Goal: Browse casually

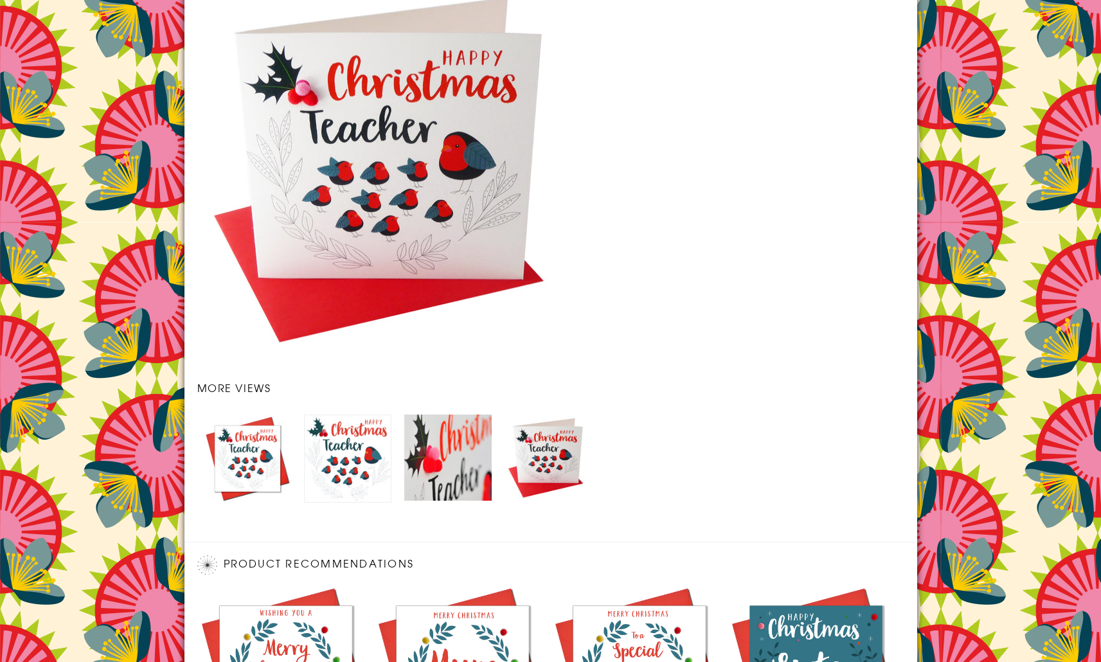
scroll to position [1814, 0]
